Goal: Entertainment & Leisure: Consume media (video, audio)

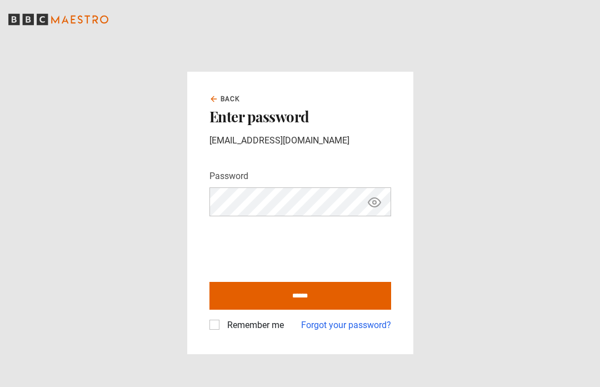
click at [315, 310] on input "******" at bounding box center [301, 296] width 182 height 28
type input "**********"
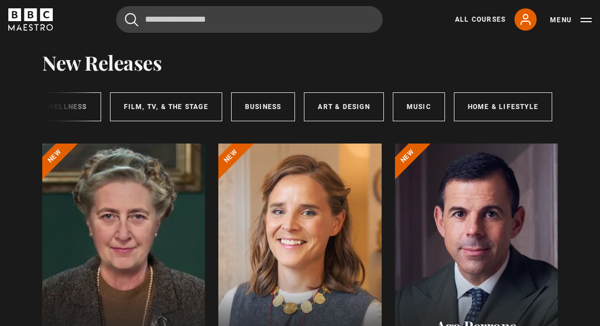
scroll to position [0, 282]
click at [349, 103] on link "Art & Design" at bounding box center [344, 106] width 79 height 29
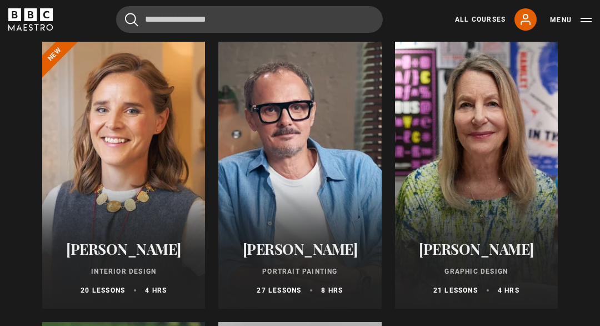
scroll to position [133, 0]
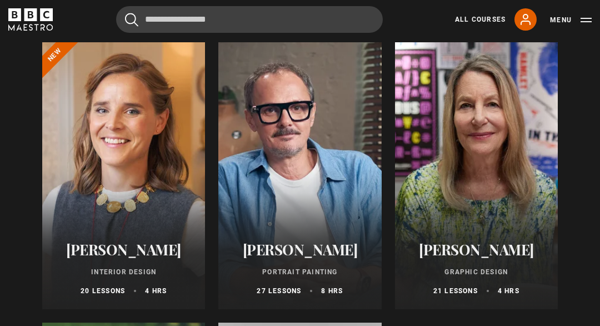
click at [308, 241] on h2 "Jonathan Yeo" at bounding box center [300, 249] width 136 height 17
click at [284, 254] on h2 "Jonathan Yeo" at bounding box center [300, 249] width 136 height 17
click at [297, 163] on div at bounding box center [299, 176] width 163 height 267
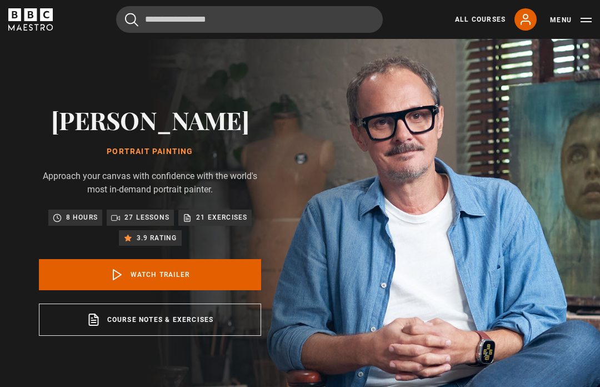
click at [153, 278] on link "Watch Trailer" at bounding box center [150, 274] width 222 height 31
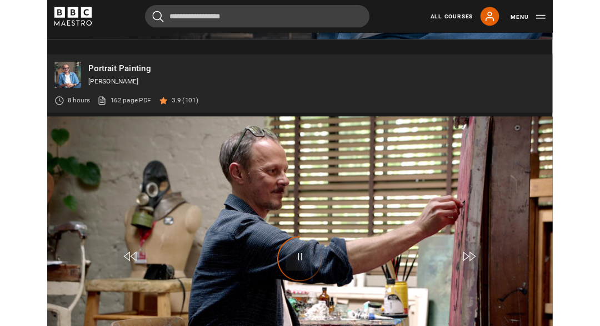
scroll to position [474, 0]
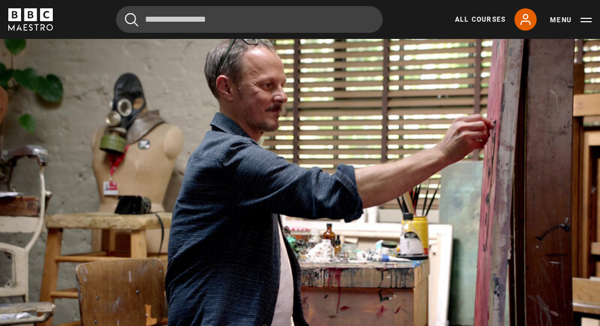
click at [368, 221] on video-js "Video Player is loading. Play Video 10s Skip Back 10 seconds Pause 10s Skip For…" at bounding box center [300, 190] width 600 height 338
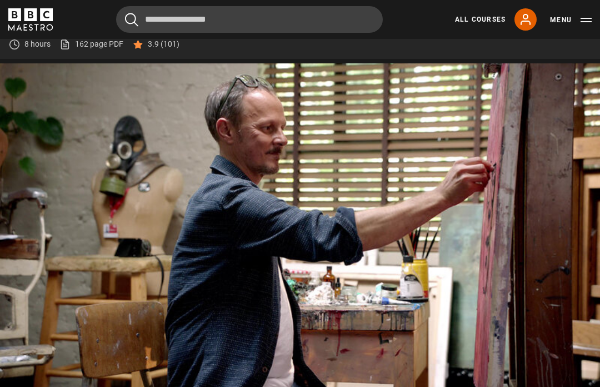
click at [573, 325] on video-js "Video Player is loading. Play Lesson Portrait Painting Introduction 10s Skip Ba…" at bounding box center [300, 232] width 600 height 338
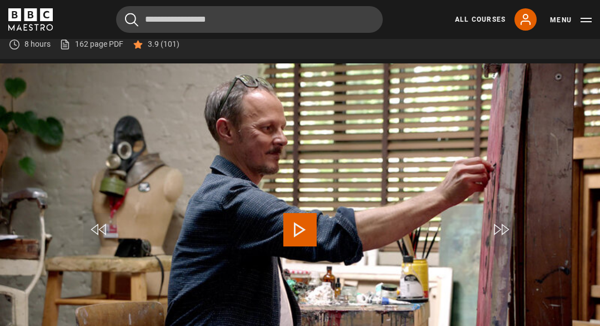
click at [305, 246] on span "Video Player" at bounding box center [299, 229] width 33 height 33
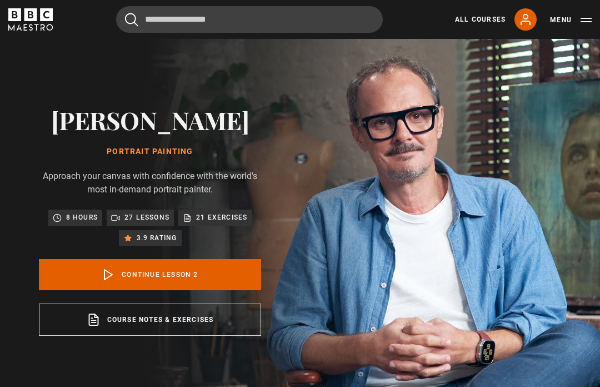
click at [137, 283] on link "Continue lesson 2" at bounding box center [150, 274] width 222 height 31
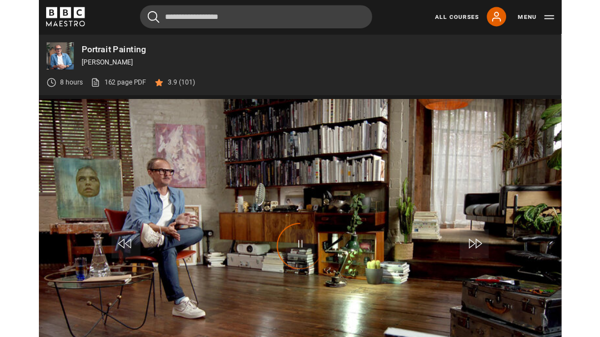
scroll to position [474, 0]
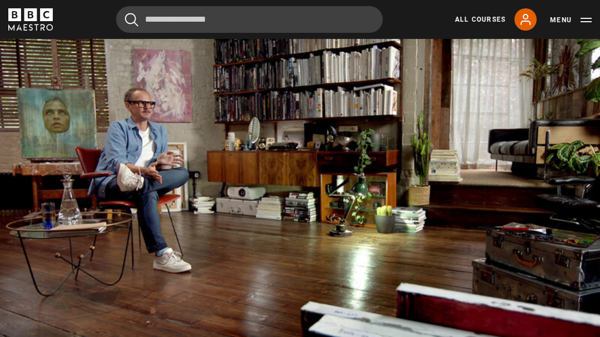
click at [385, 249] on video-js "Video Player is loading. Play Lesson History of the portrait maker 10s Skip Bac…" at bounding box center [300, 190] width 600 height 338
